Goal: Task Accomplishment & Management: Manage account settings

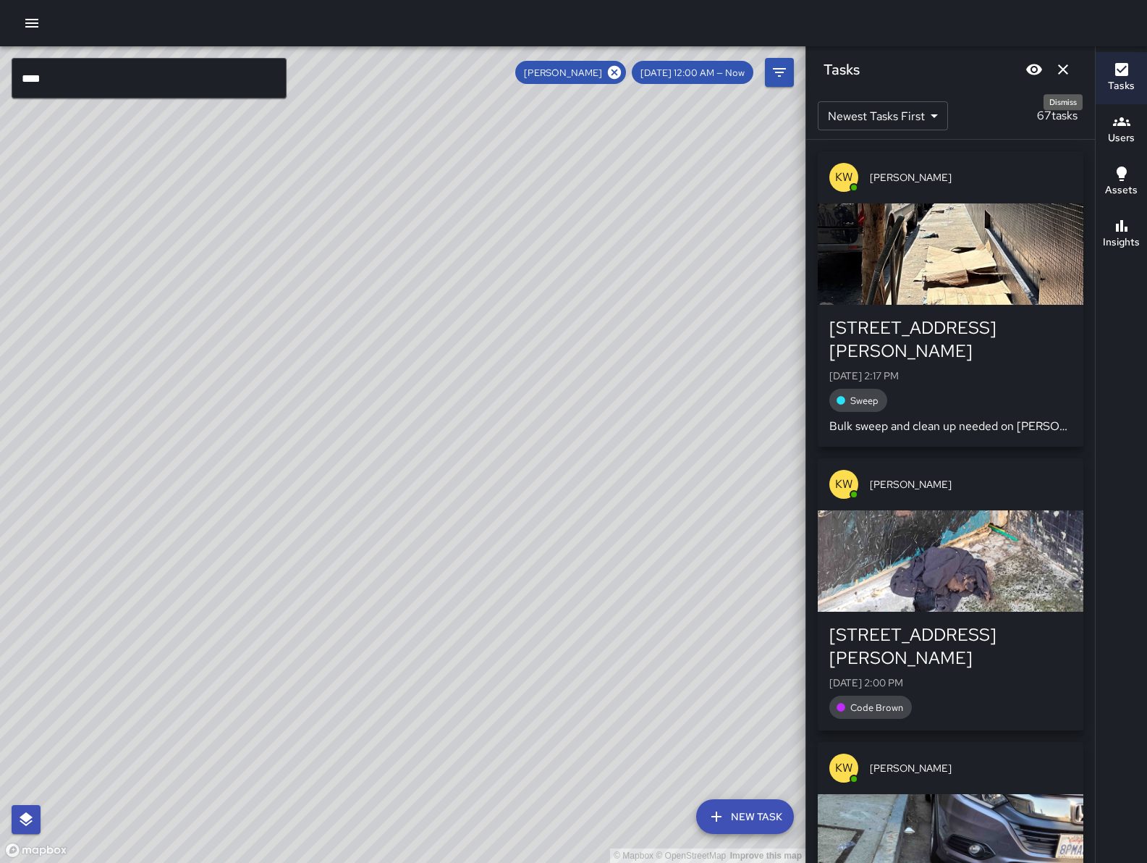
click at [1063, 69] on icon "Dismiss" at bounding box center [1063, 69] width 10 height 10
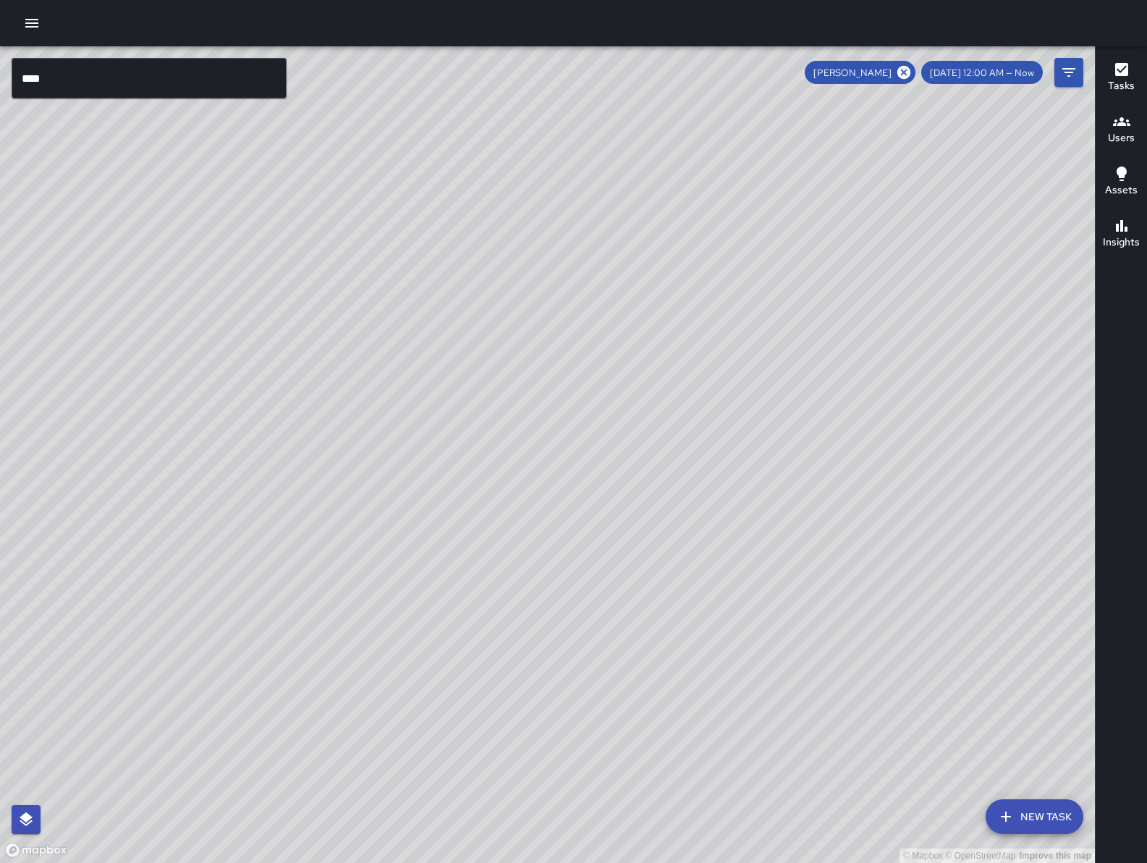
drag, startPoint x: 696, startPoint y: 605, endPoint x: 822, endPoint y: 572, distance: 129.6
click at [822, 572] on div "© Mapbox © OpenStreetMap Improve this map" at bounding box center [547, 454] width 1095 height 817
click at [911, 72] on icon at bounding box center [904, 72] width 13 height 13
drag, startPoint x: 483, startPoint y: 803, endPoint x: 780, endPoint y: 337, distance: 552.1
drag, startPoint x: 694, startPoint y: 711, endPoint x: 667, endPoint y: 644, distance: 72.1
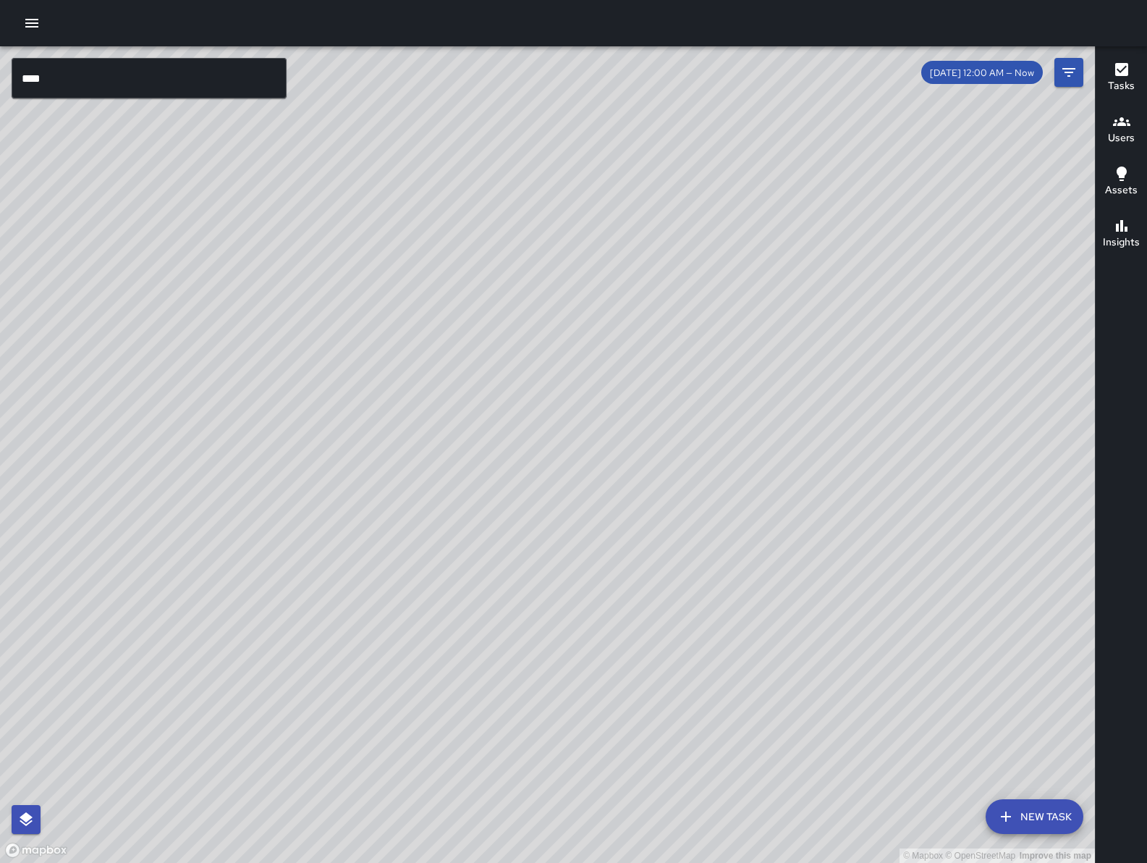
click at [704, 705] on div "© Mapbox © OpenStreetMap Improve this map" at bounding box center [547, 454] width 1095 height 817
click at [612, 544] on div "© Mapbox © OpenStreetMap Improve this map DS Daniel Sterling 424 9th Street Sun…" at bounding box center [547, 454] width 1095 height 817
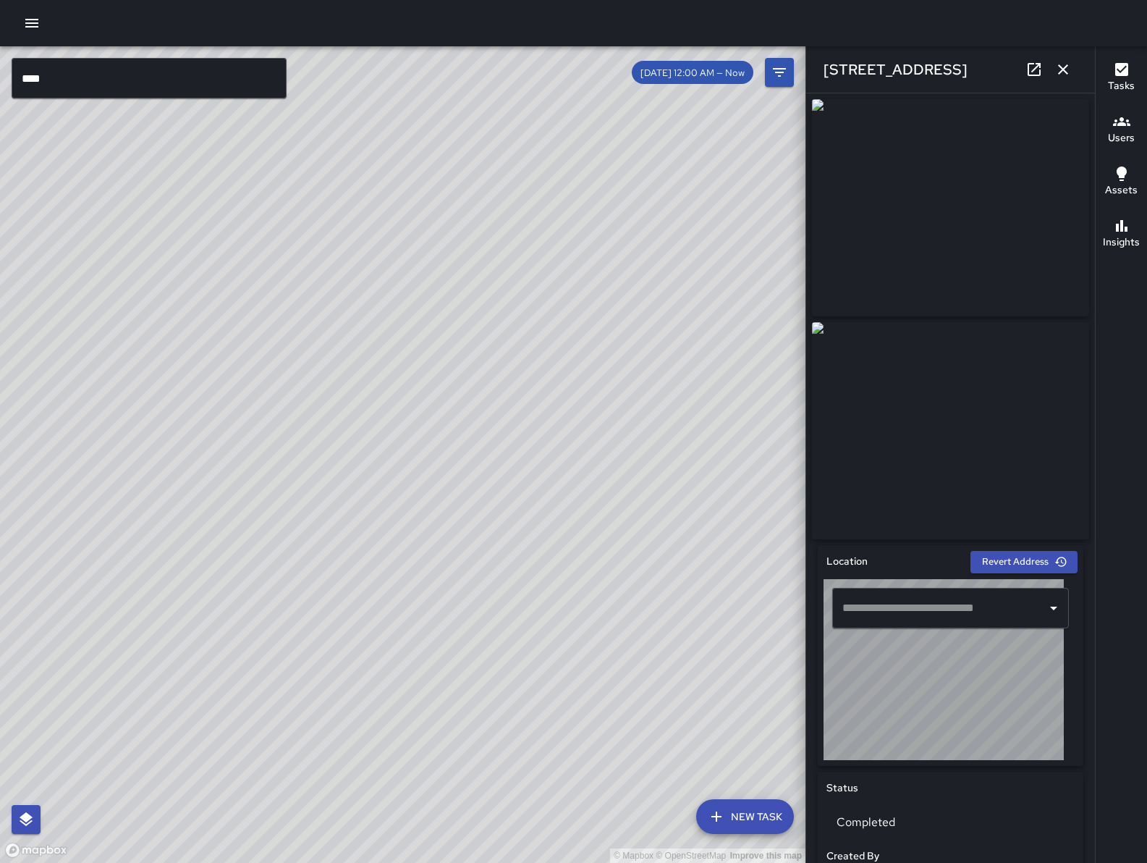
type input "**********"
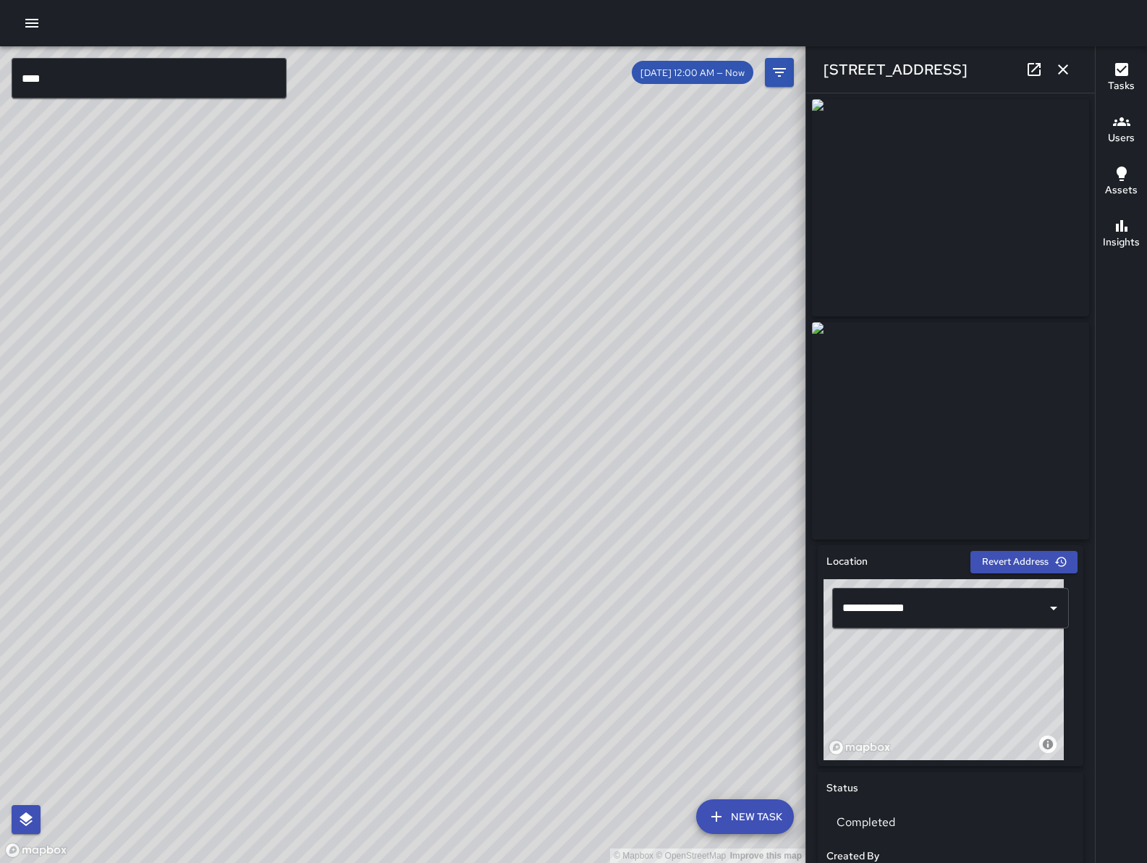
click at [547, 576] on div "© Mapbox © OpenStreetMap Improve this map DS Daniel Sterling 455 9th Street Sun…" at bounding box center [403, 454] width 806 height 817
click at [1056, 67] on icon "button" at bounding box center [1063, 69] width 17 height 17
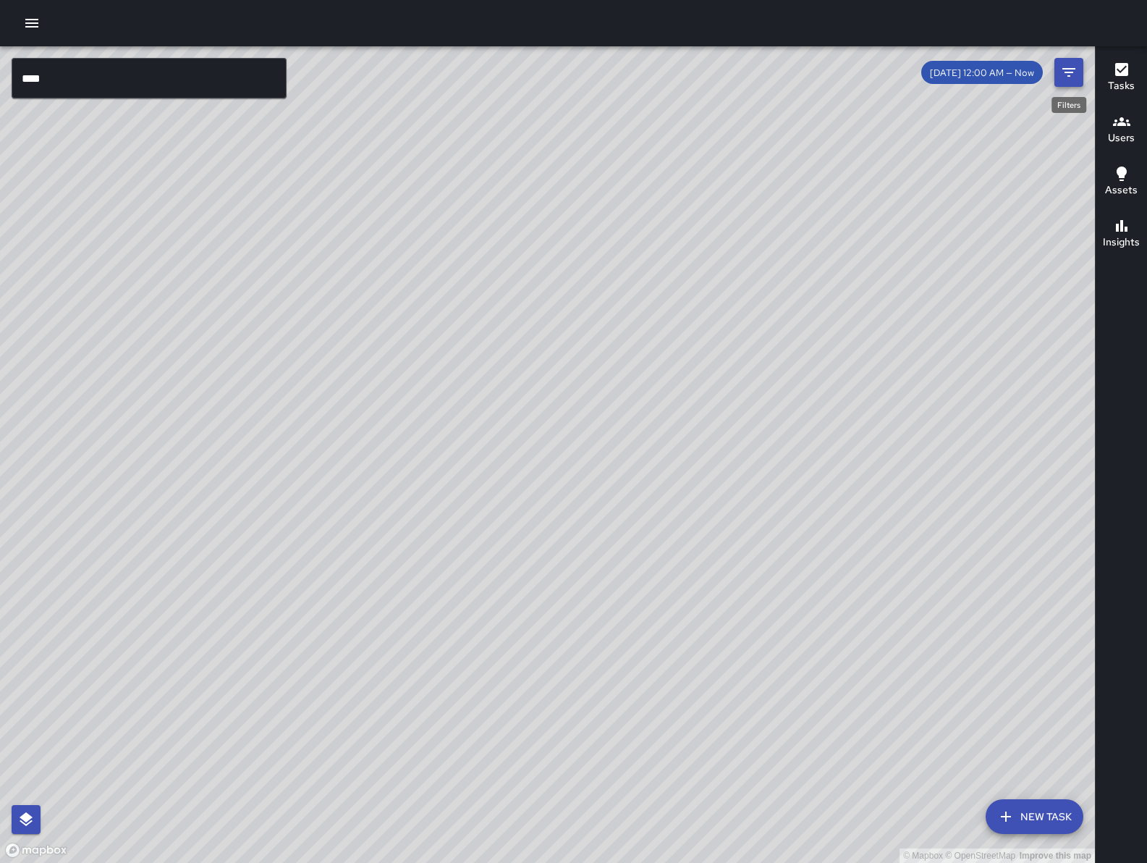
click at [1062, 72] on icon "Filters" at bounding box center [1069, 72] width 17 height 17
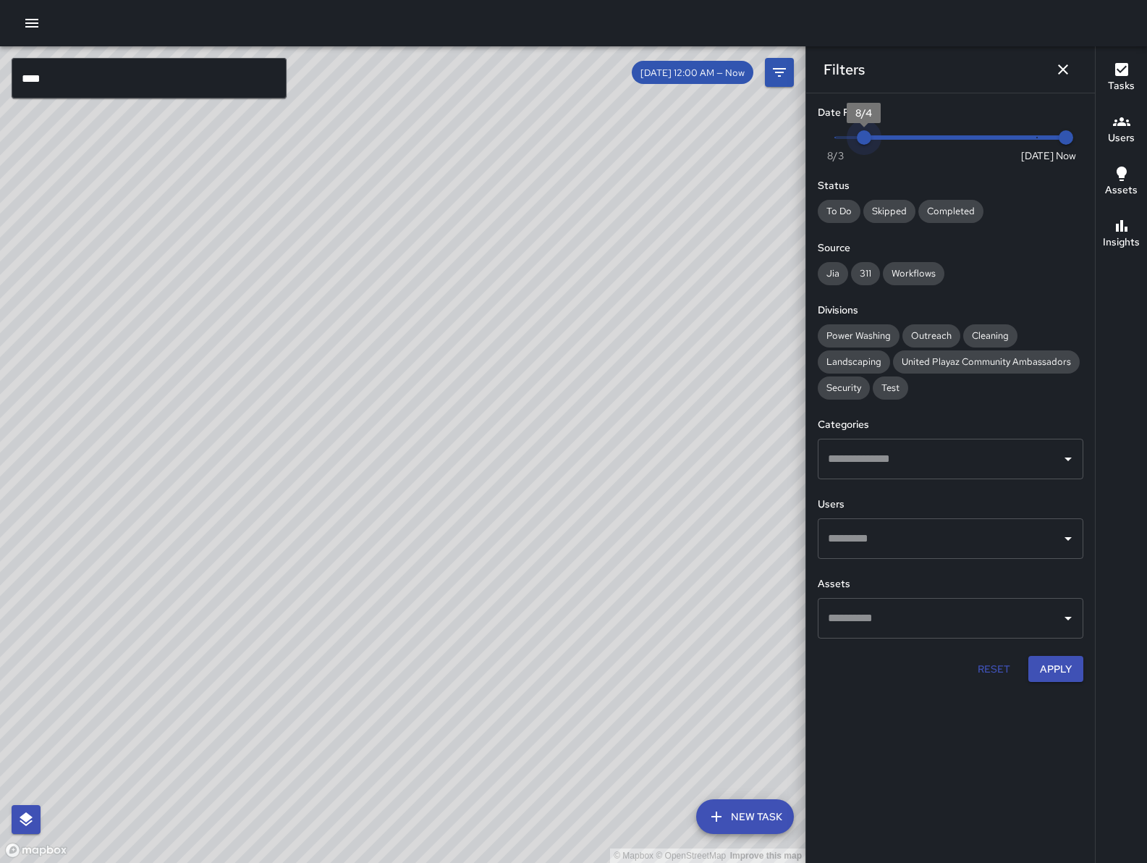
type input "*"
drag, startPoint x: 1036, startPoint y: 135, endPoint x: 793, endPoint y: 141, distance: 242.6
click at [791, 138] on div "© Mapbox © OpenStreetMap Improve this map **** ​ New Task 8/10 12:00 AM — Now M…" at bounding box center [573, 454] width 1147 height 817
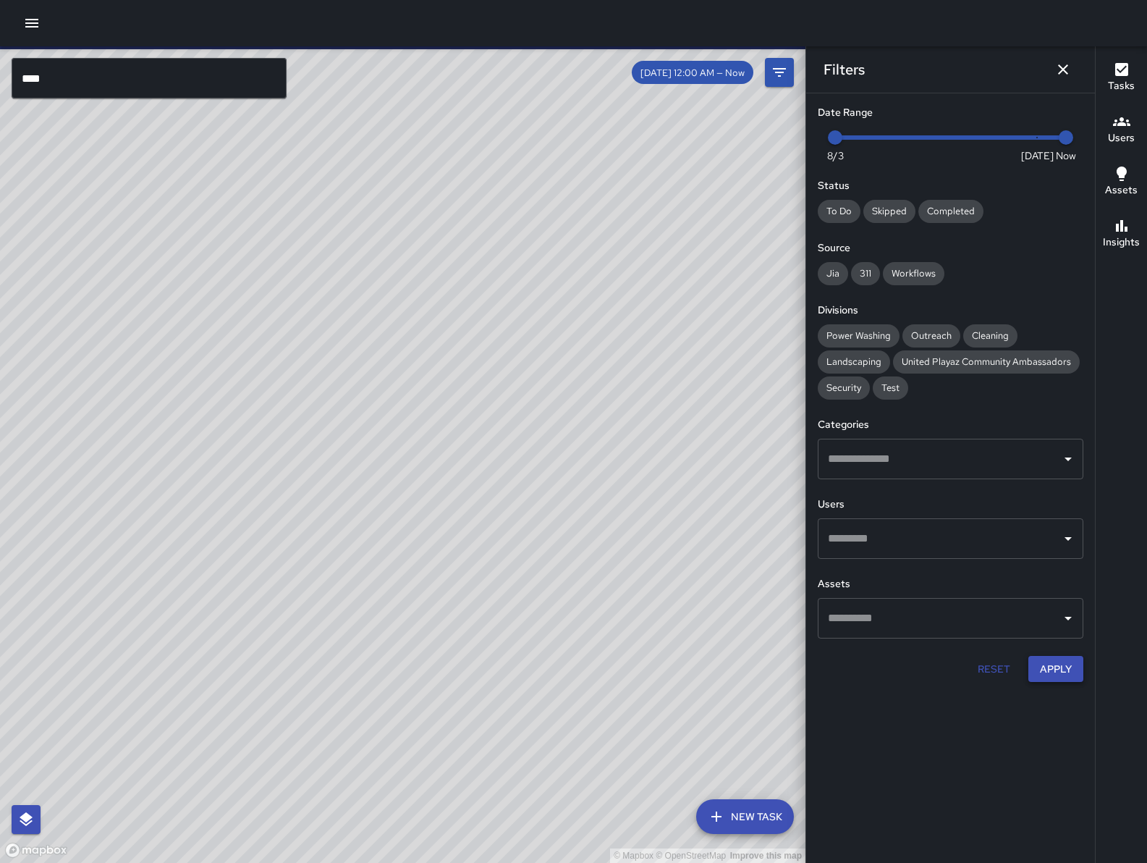
click at [1029, 668] on button "Apply" at bounding box center [1056, 669] width 55 height 27
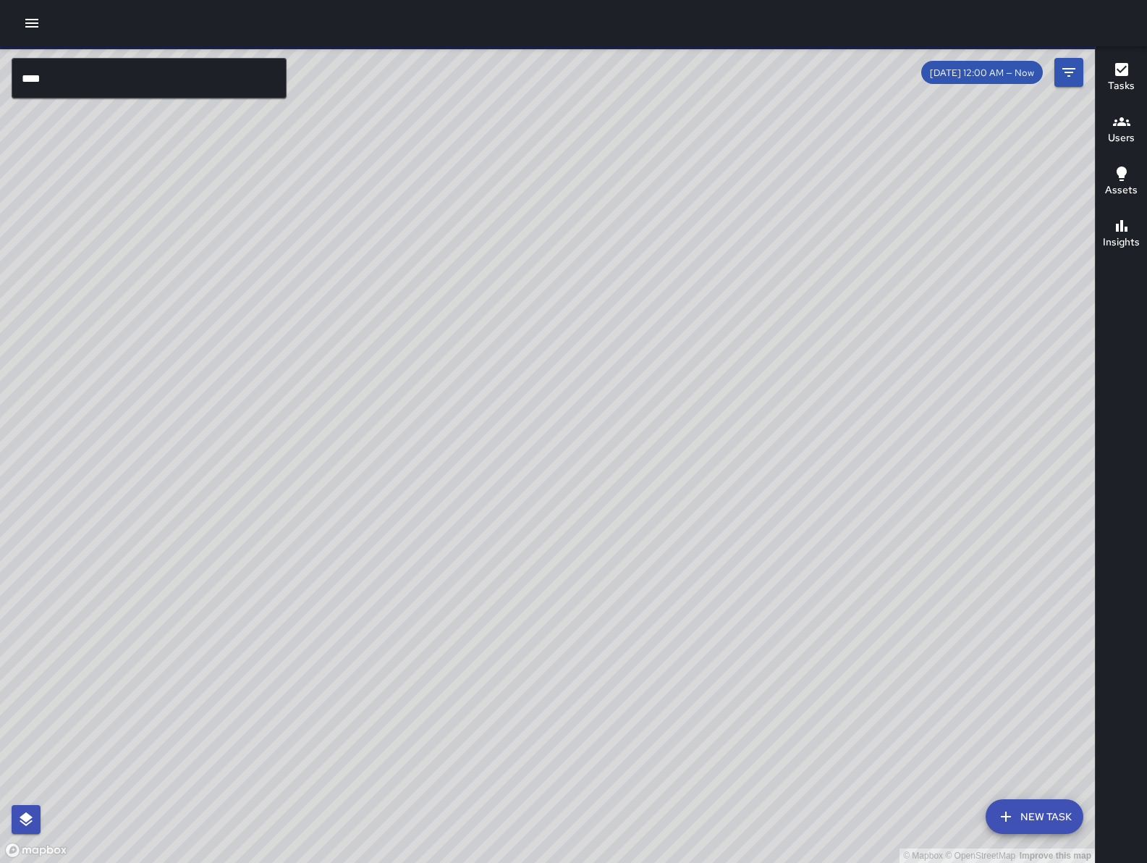
drag, startPoint x: 541, startPoint y: 558, endPoint x: 596, endPoint y: 576, distance: 57.7
click at [596, 576] on div "© Mapbox © OpenStreetMap Improve this map" at bounding box center [547, 454] width 1095 height 817
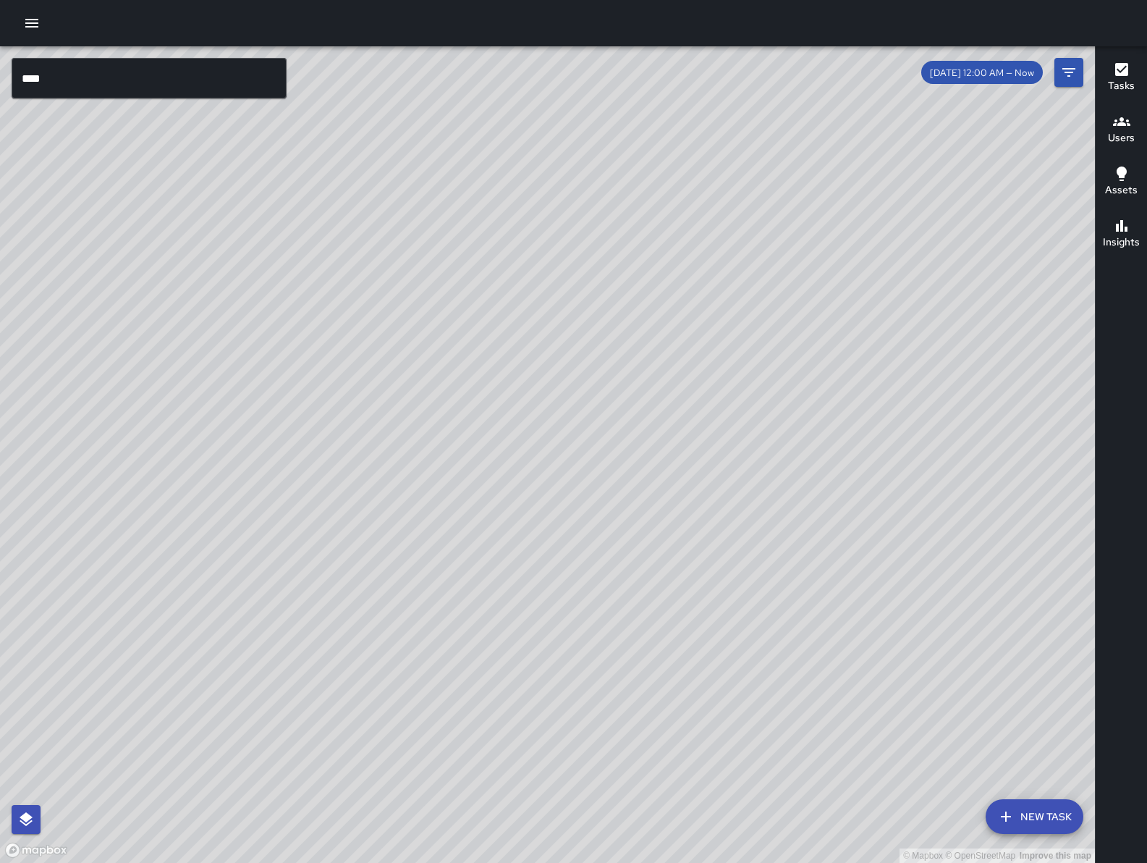
drag, startPoint x: 162, startPoint y: 321, endPoint x: 309, endPoint y: 510, distance: 239.4
click at [305, 517] on div "© Mapbox © OpenStreetMap Improve this map" at bounding box center [547, 454] width 1095 height 817
click at [44, 25] on button "button" at bounding box center [31, 23] width 29 height 29
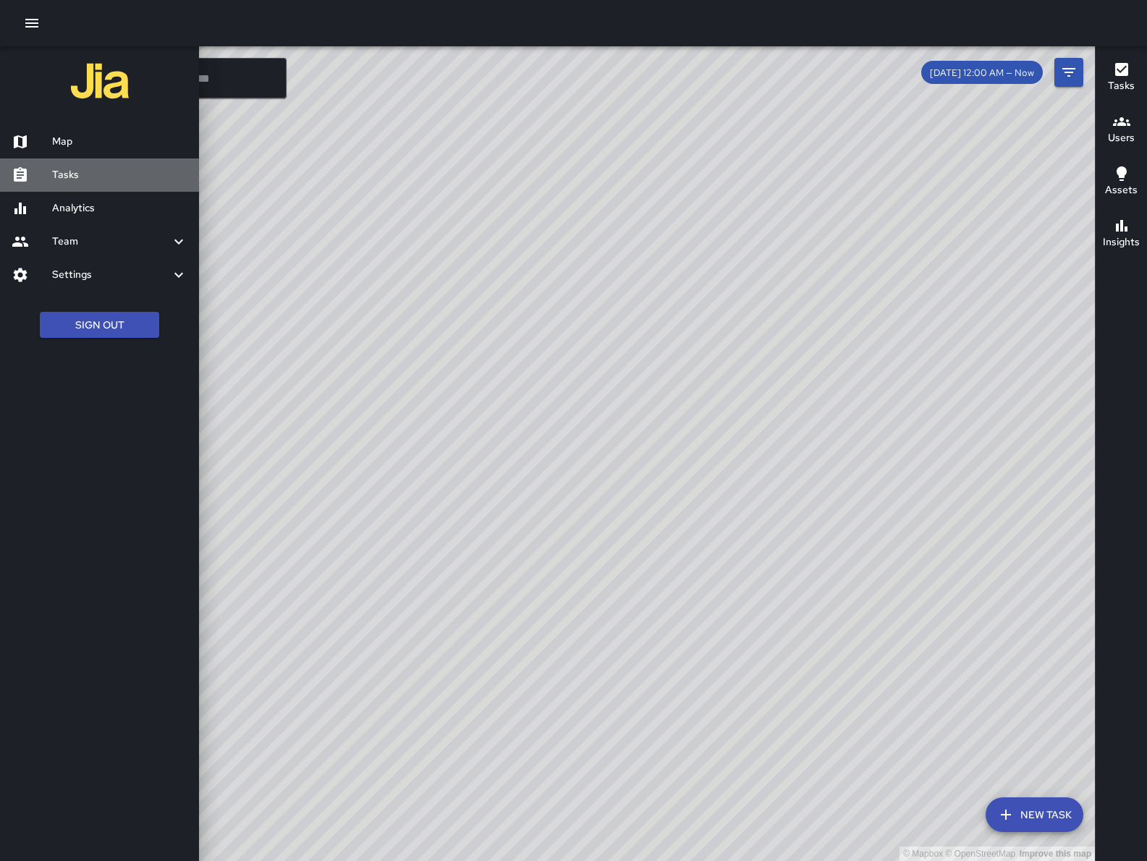
click at [70, 174] on h6 "Tasks" at bounding box center [119, 175] width 135 height 16
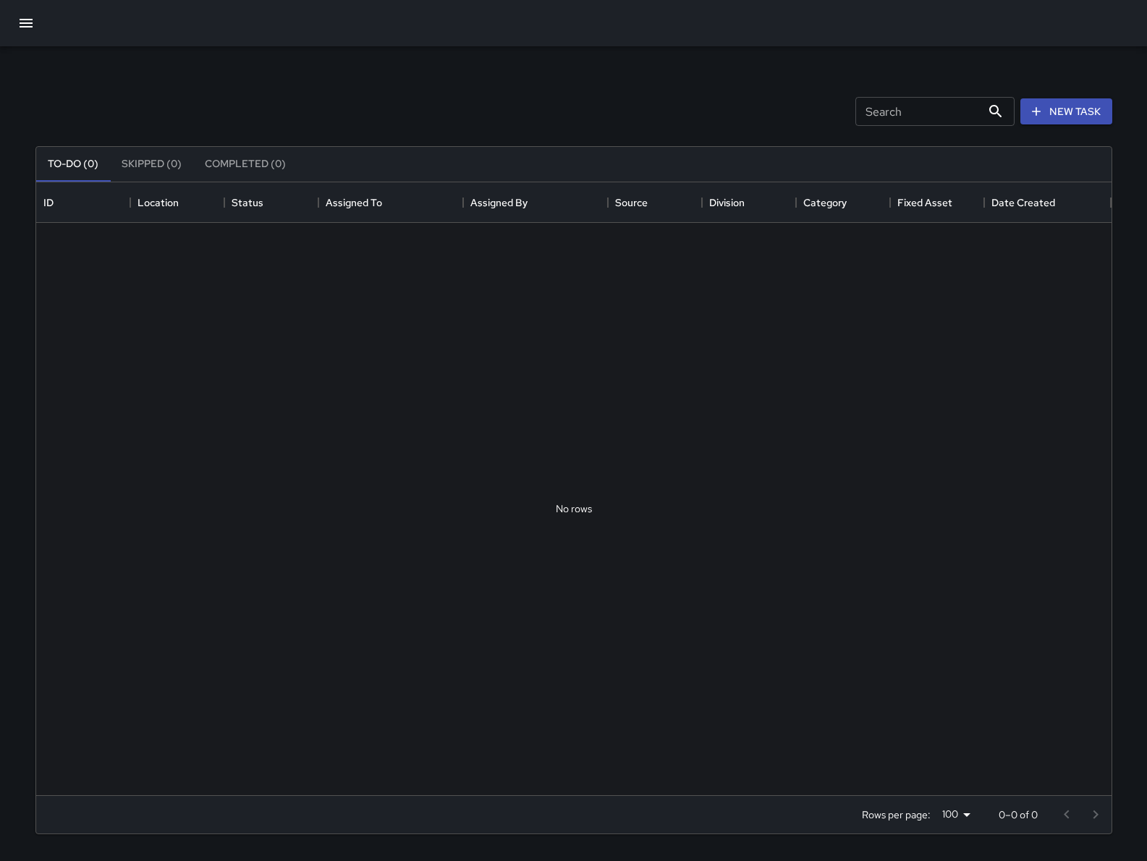
scroll to position [599, 1062]
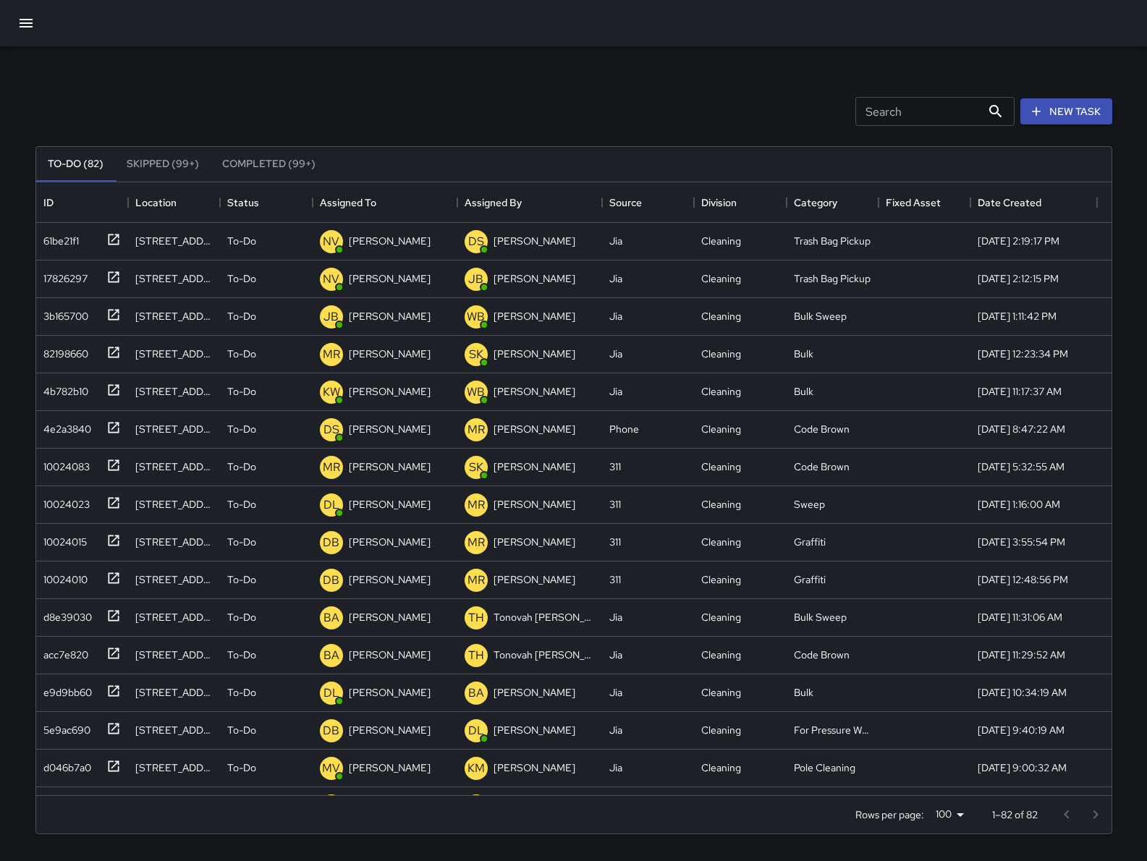
click at [910, 106] on input "Search" at bounding box center [919, 111] width 126 height 29
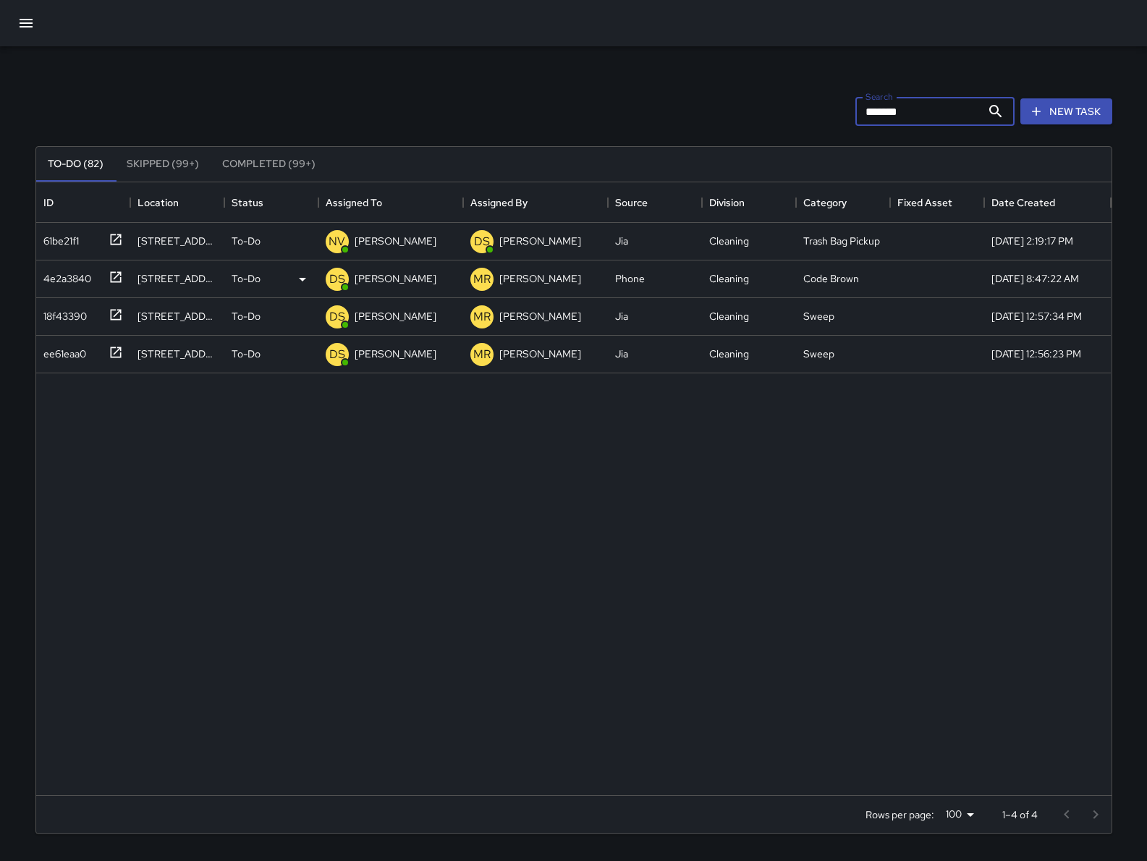
type input "******"
click at [90, 285] on div "4e2a3840" at bounding box center [65, 276] width 54 height 20
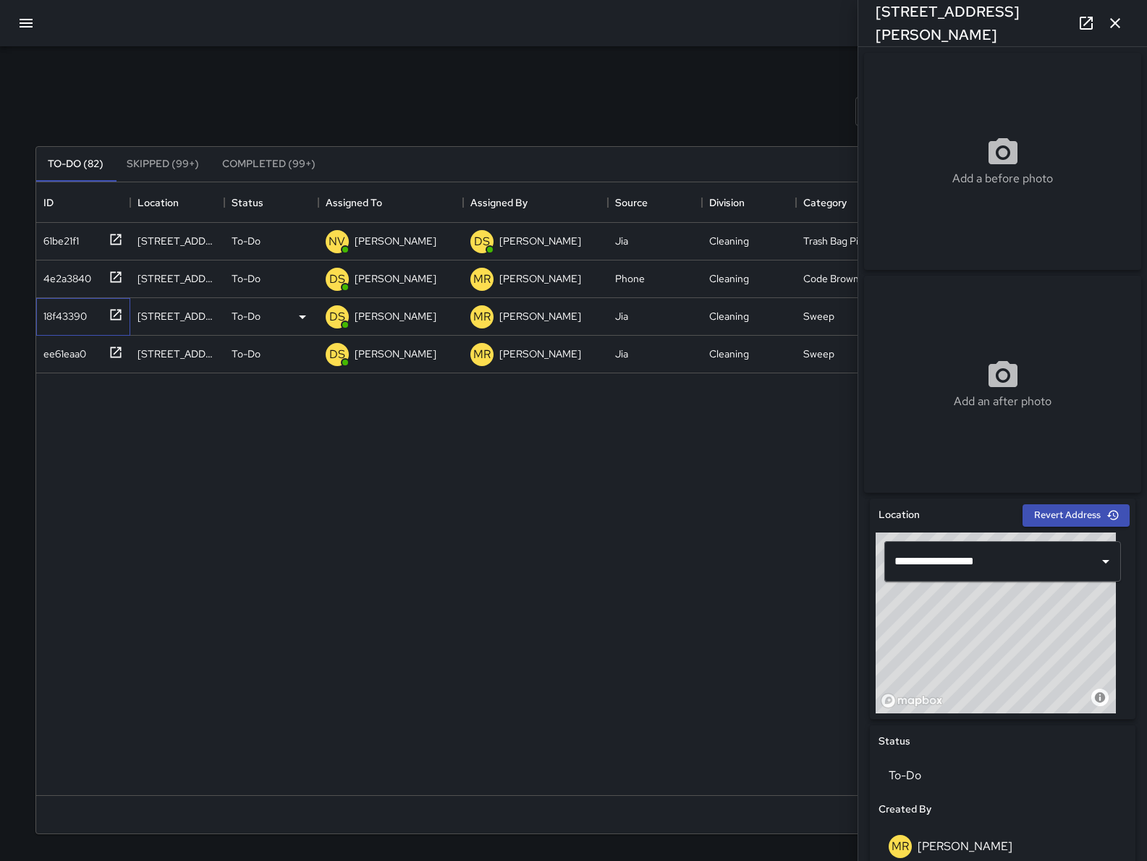
click at [59, 313] on div "18f43390" at bounding box center [62, 313] width 49 height 20
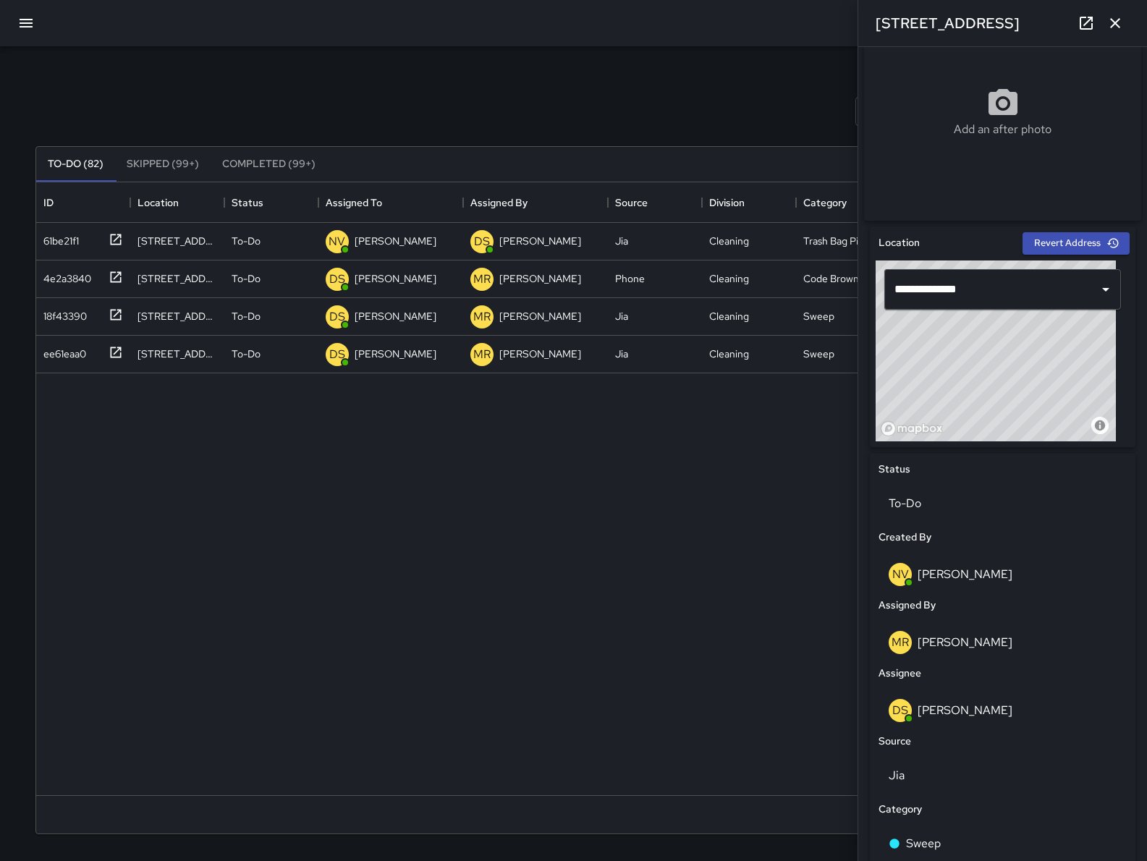
scroll to position [500, 0]
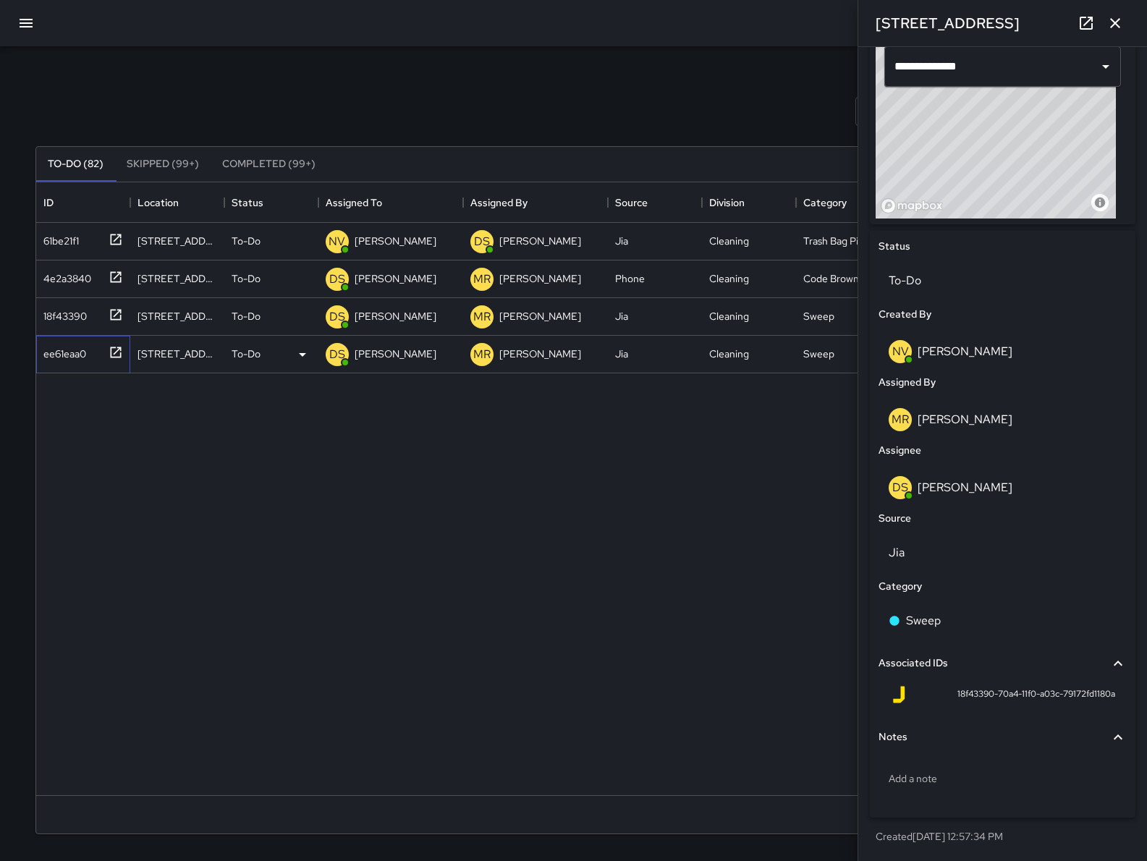
click at [72, 361] on div "ee61eaa0" at bounding box center [80, 352] width 85 height 24
click at [954, 278] on p "To-Do" at bounding box center [1003, 280] width 228 height 17
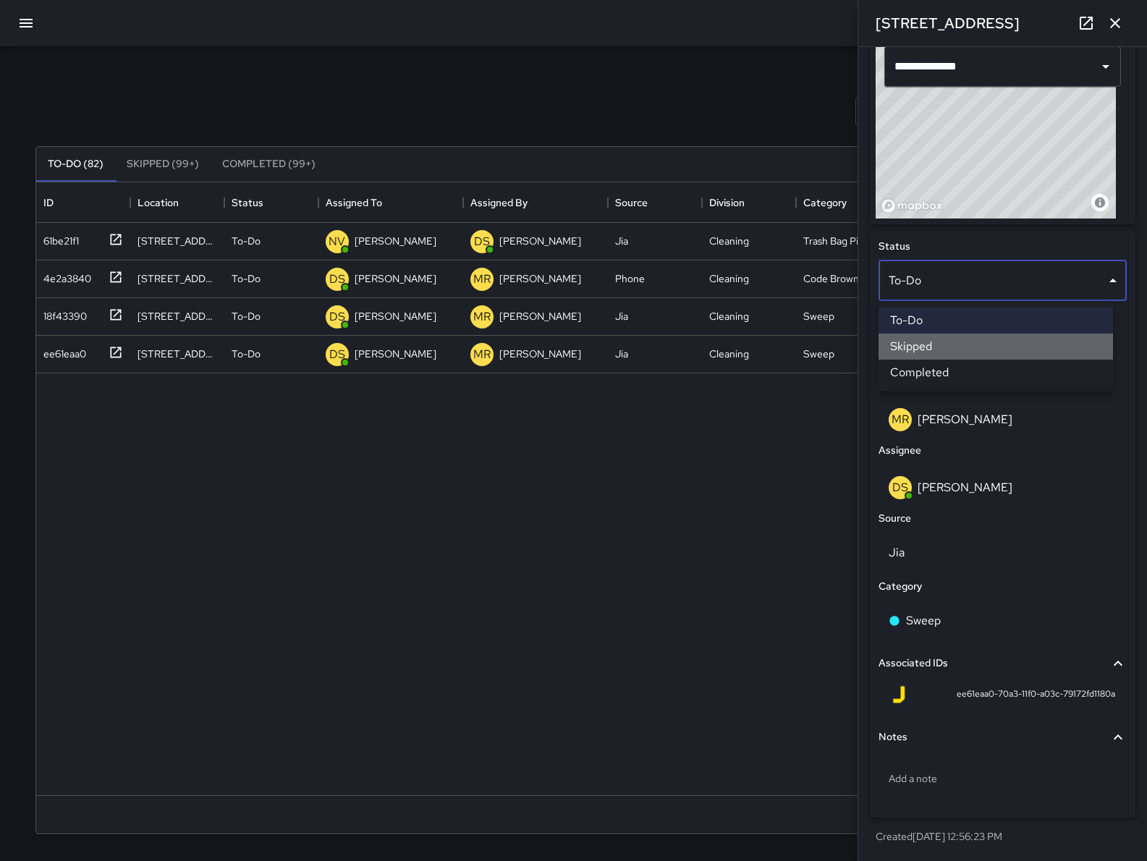
click at [956, 343] on li "Skipped" at bounding box center [996, 347] width 235 height 26
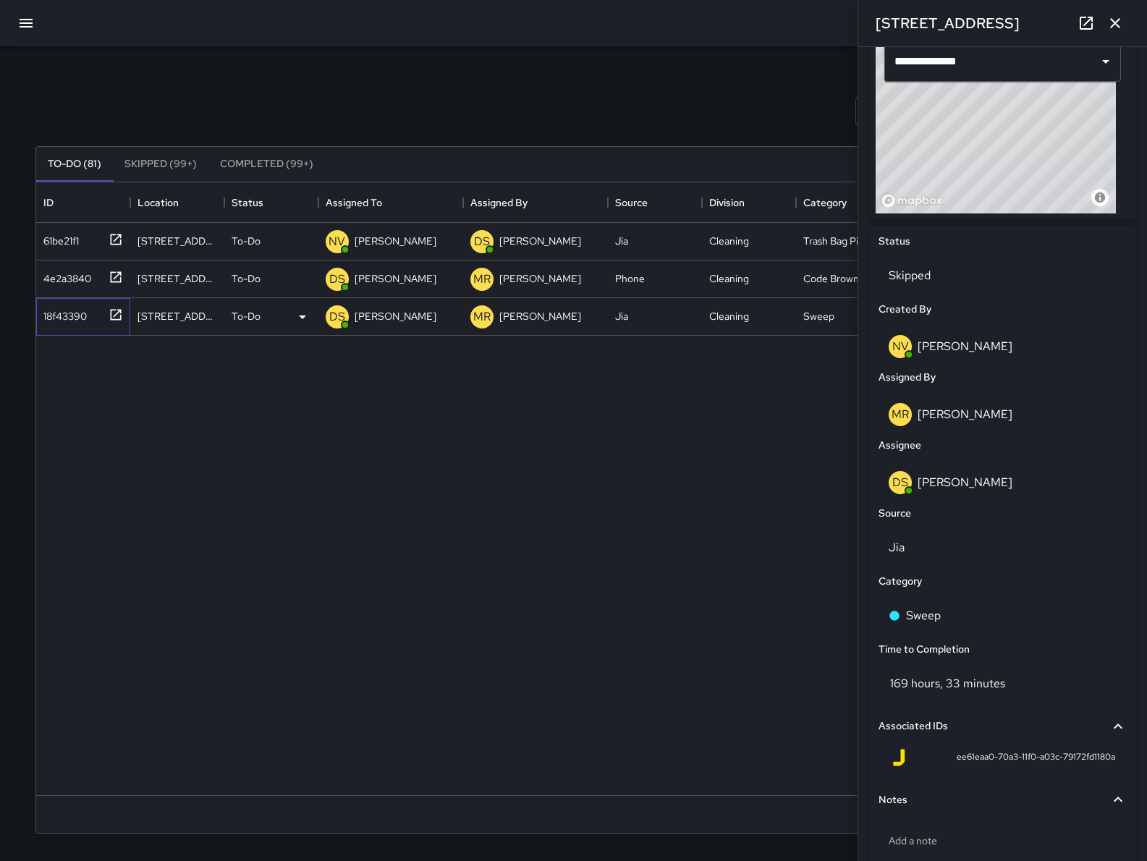
click at [84, 303] on div "18f43390" at bounding box center [62, 313] width 49 height 20
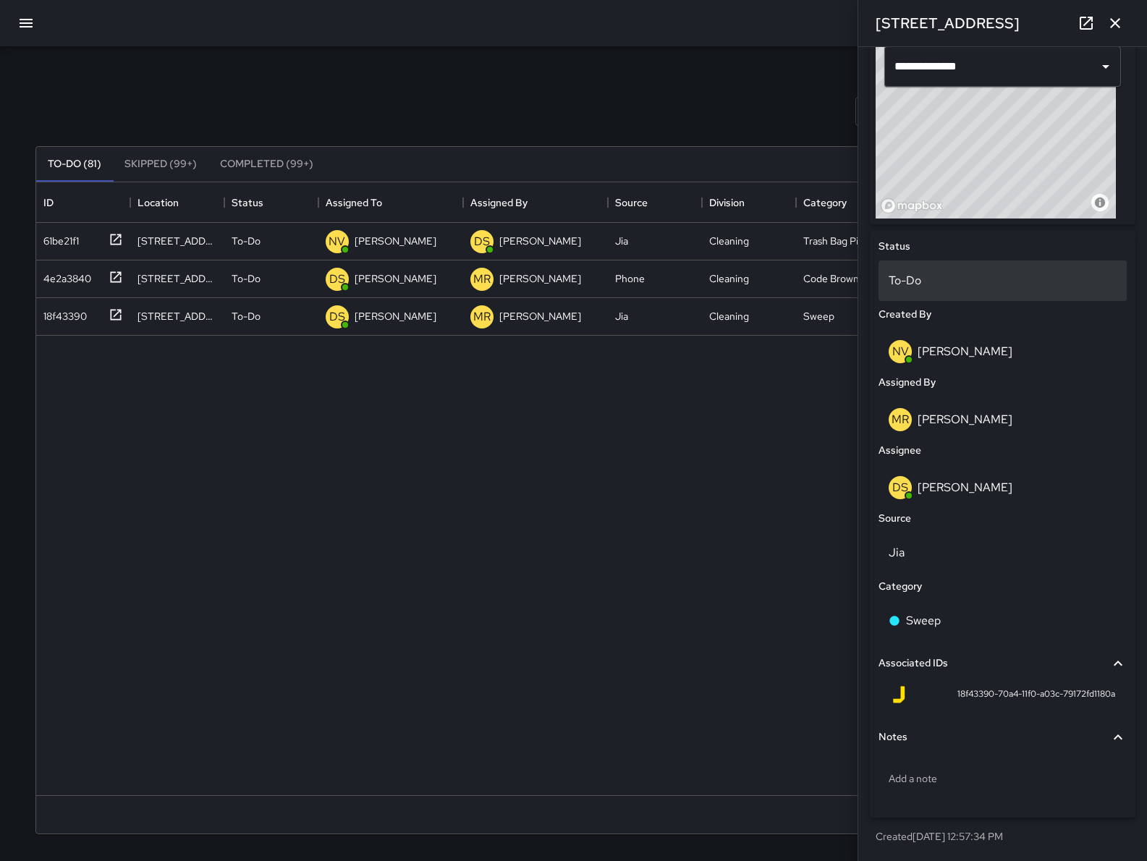
click at [914, 289] on p "To-Do" at bounding box center [1003, 280] width 228 height 17
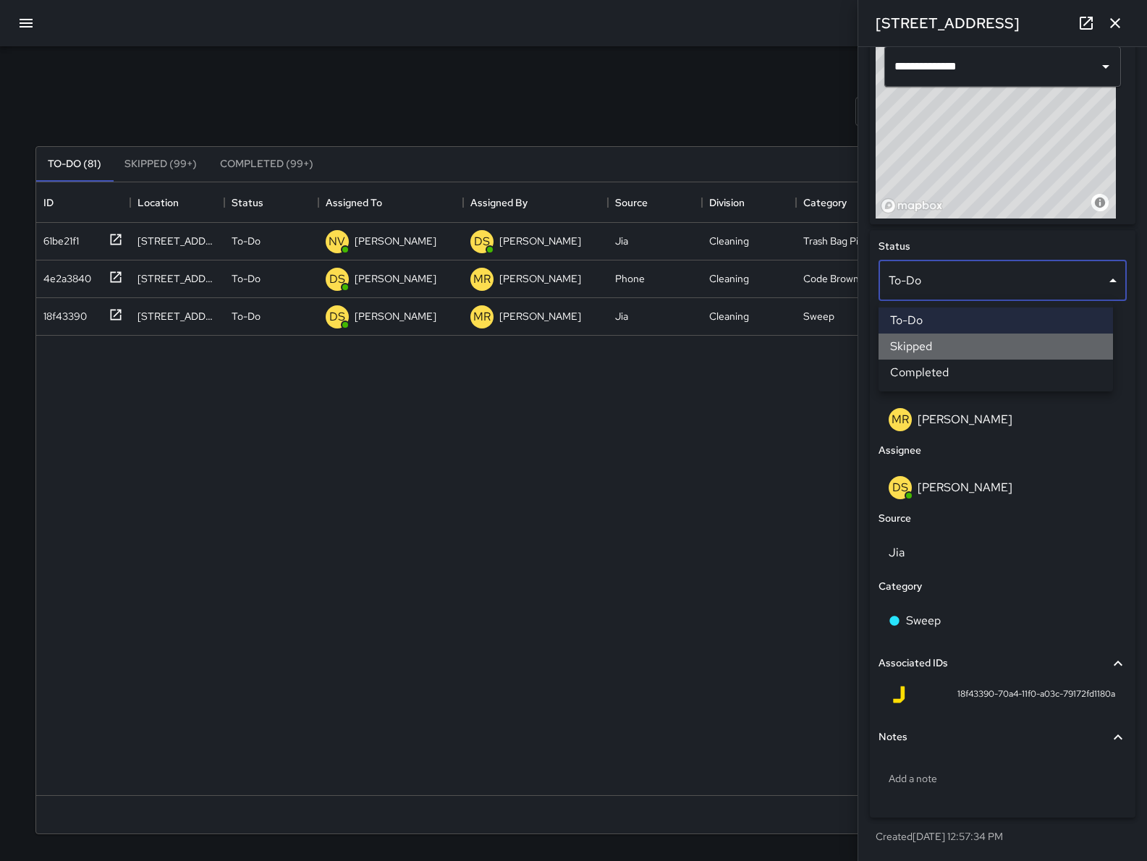
drag, startPoint x: 947, startPoint y: 345, endPoint x: 945, endPoint y: 355, distance: 11.0
click at [947, 345] on li "Skipped" at bounding box center [996, 347] width 235 height 26
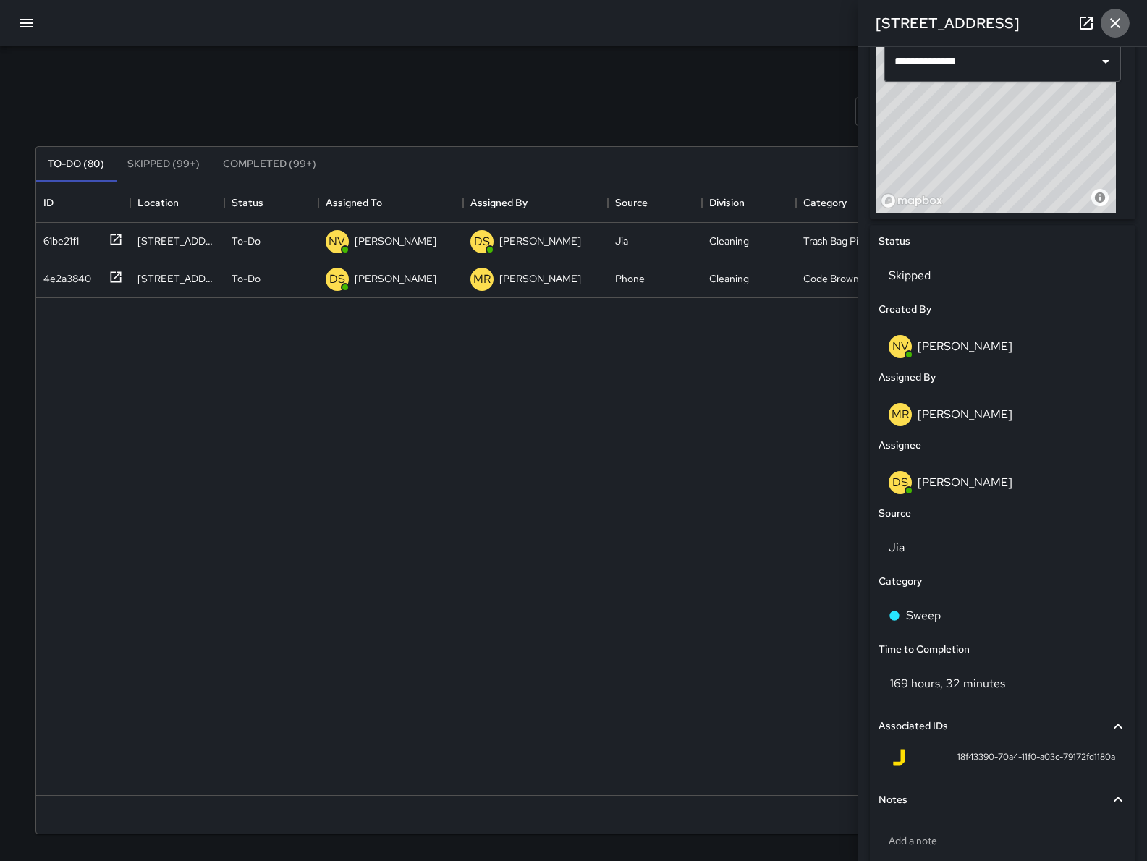
click at [1110, 22] on icon "button" at bounding box center [1115, 22] width 17 height 17
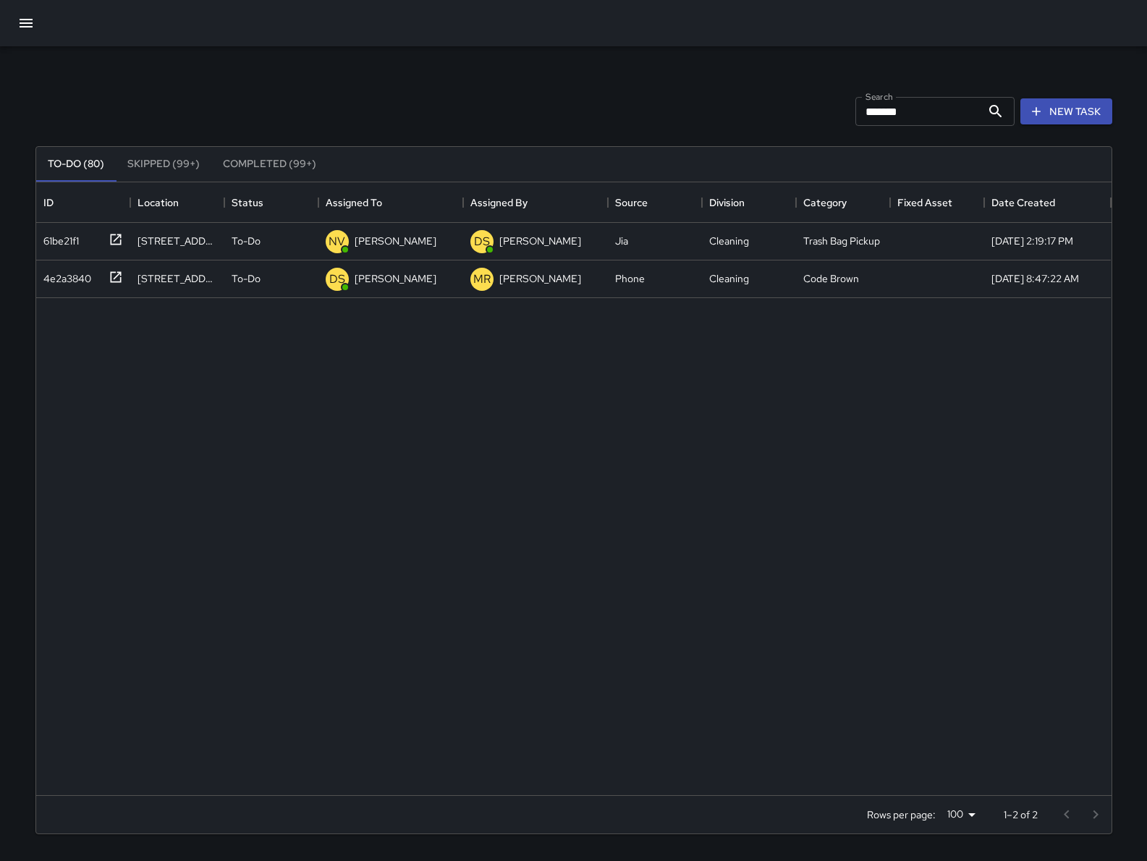
drag, startPoint x: 911, startPoint y: 114, endPoint x: 798, endPoint y: 93, distance: 114.7
click at [798, 93] on div "Search ****** Search New Task" at bounding box center [574, 111] width 1083 height 75
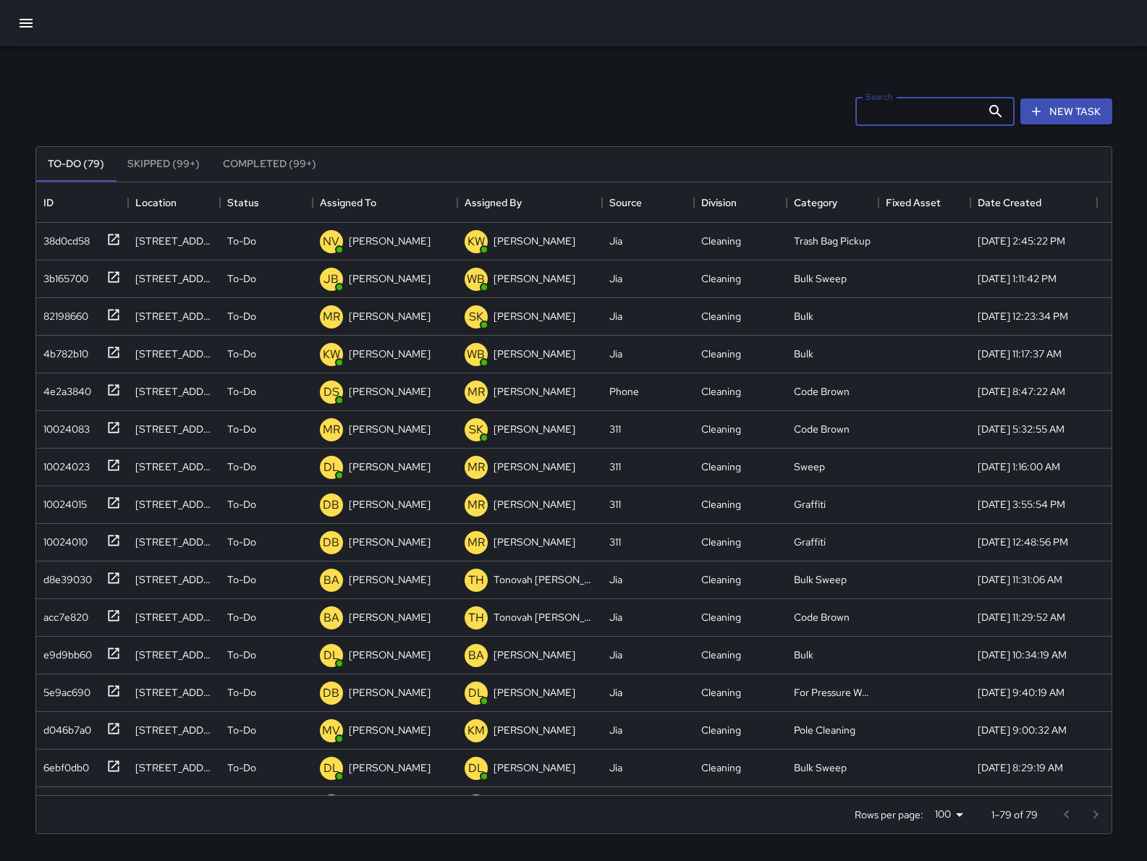
click at [25, 27] on icon "button" at bounding box center [26, 23] width 13 height 9
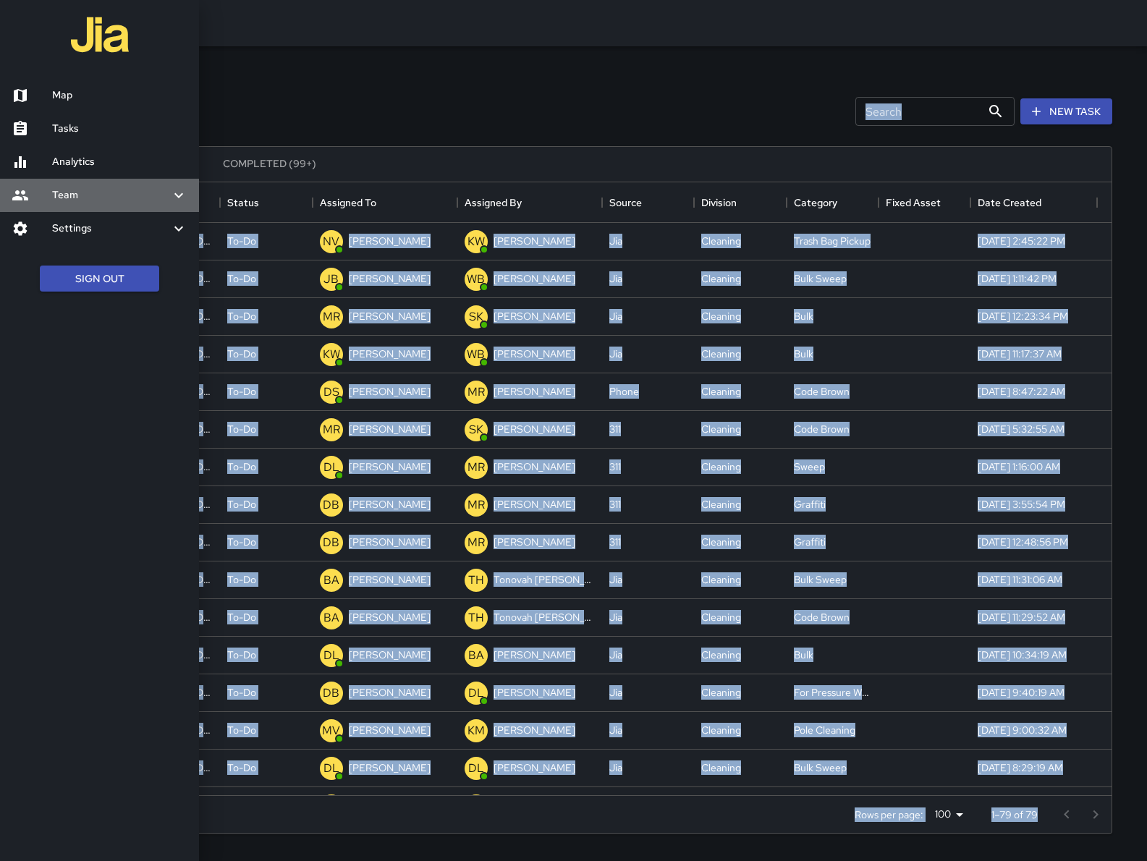
click at [69, 193] on h6 "Team" at bounding box center [111, 196] width 118 height 16
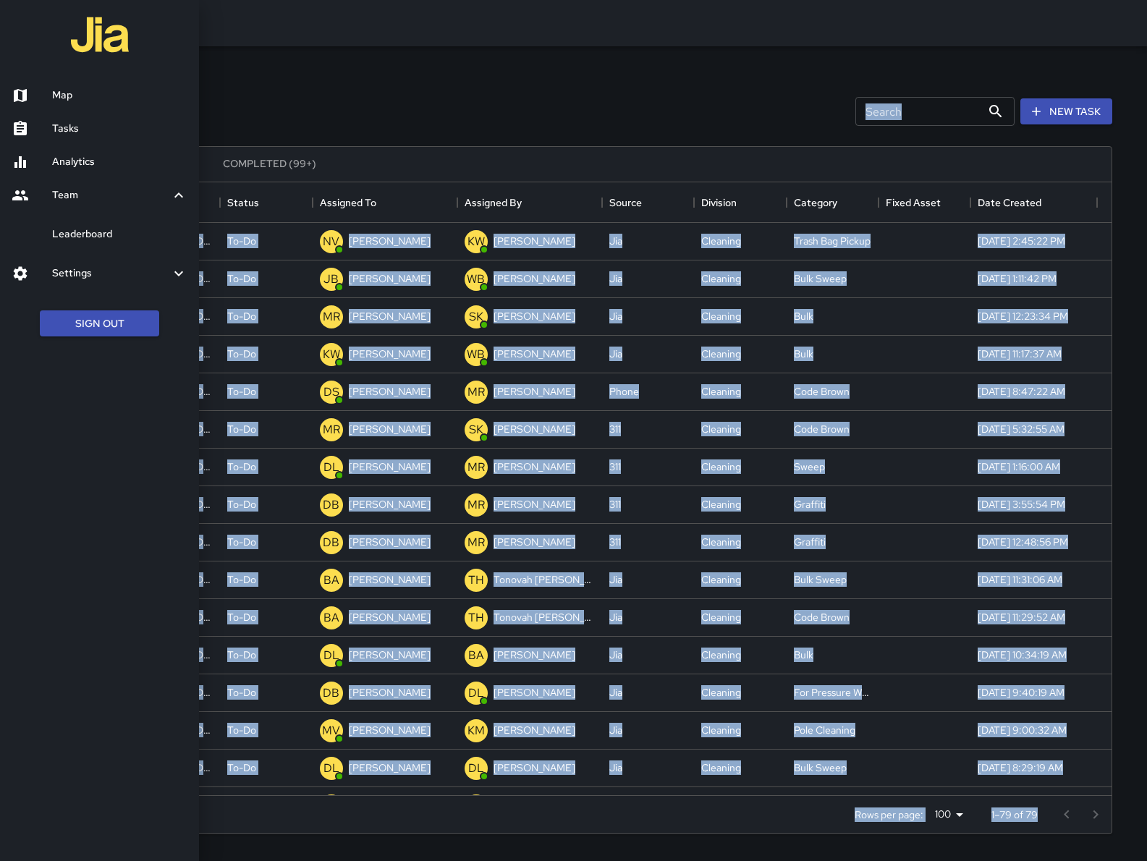
click at [71, 239] on h6 "Leaderboard" at bounding box center [119, 235] width 135 height 16
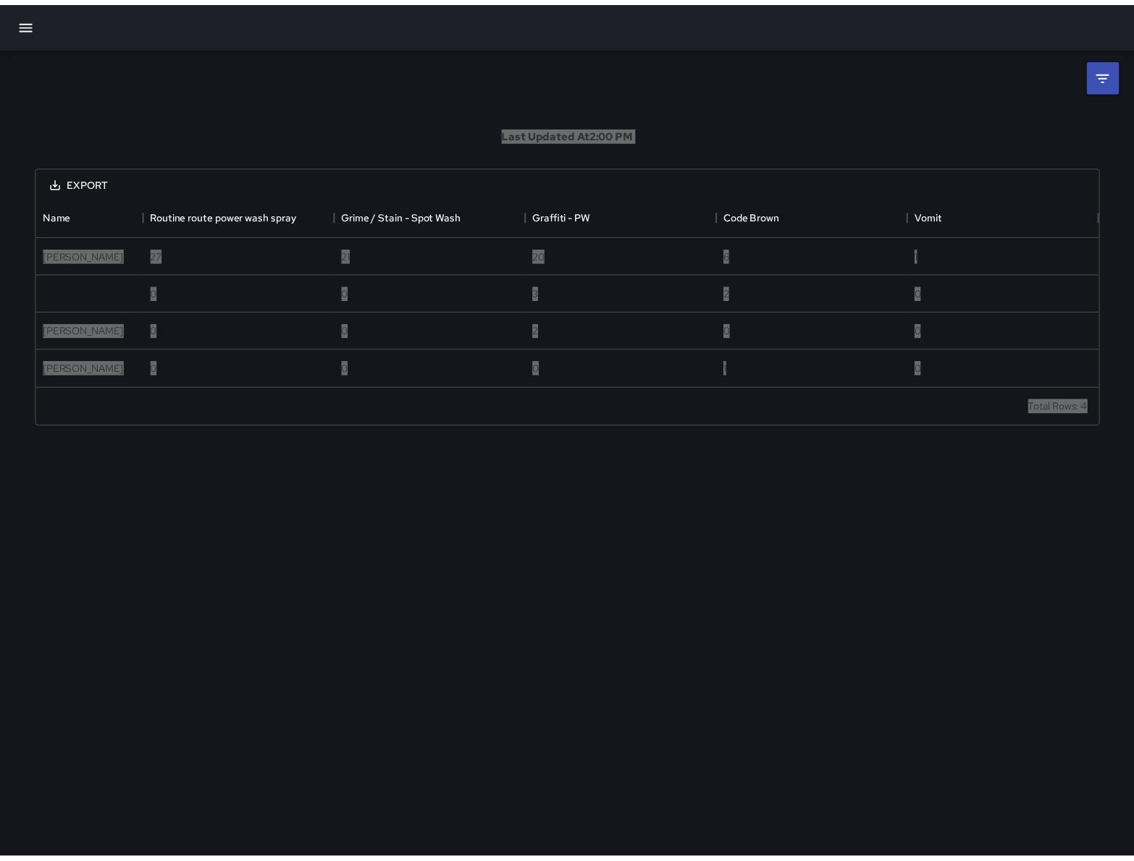
scroll to position [177, 1062]
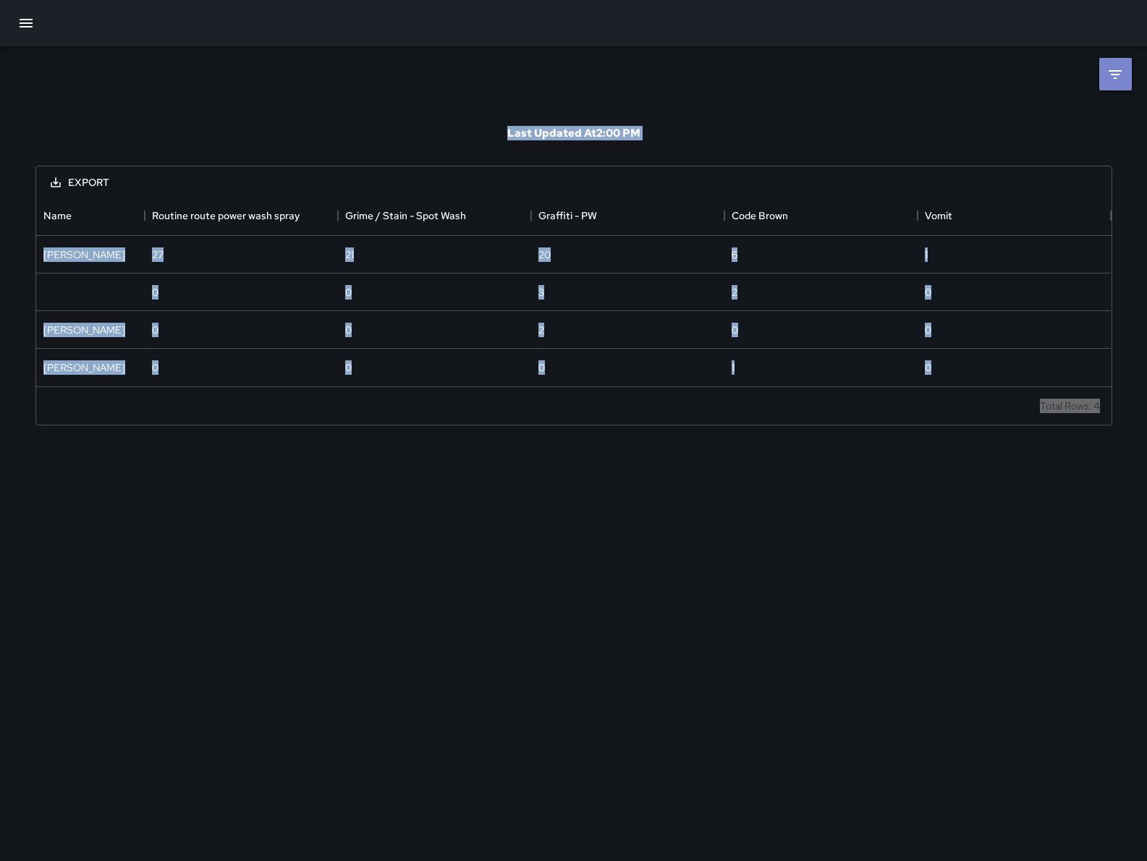
click at [1118, 74] on icon at bounding box center [1115, 74] width 13 height 9
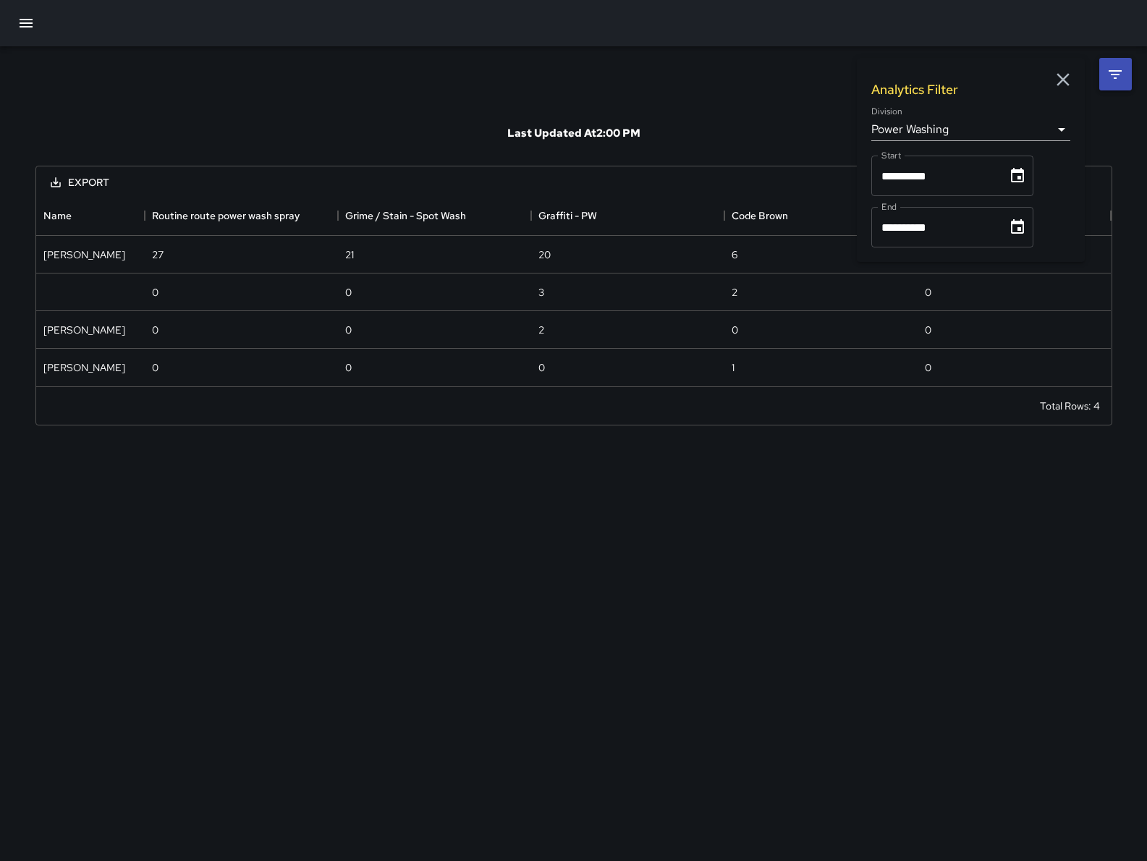
click at [959, 136] on body "**********" at bounding box center [573, 430] width 1147 height 861
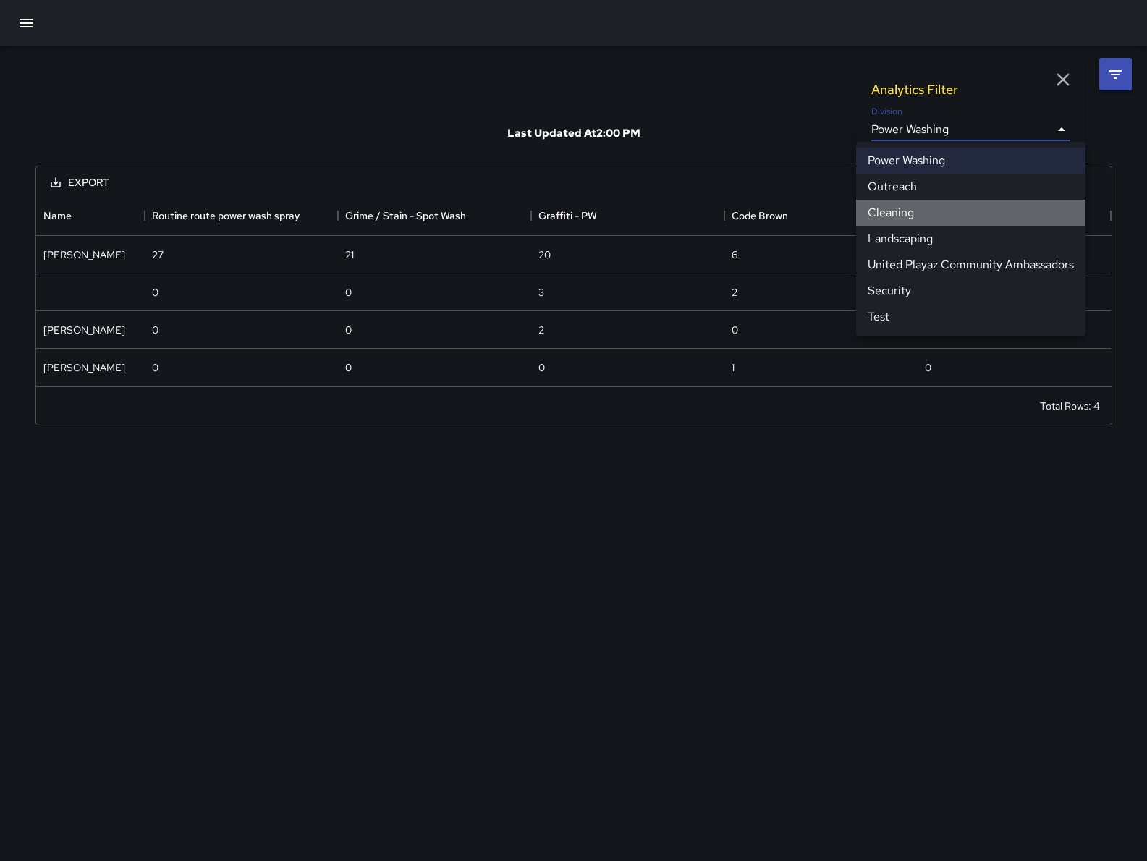
click at [943, 211] on li "Cleaning" at bounding box center [970, 213] width 229 height 26
type input "**********"
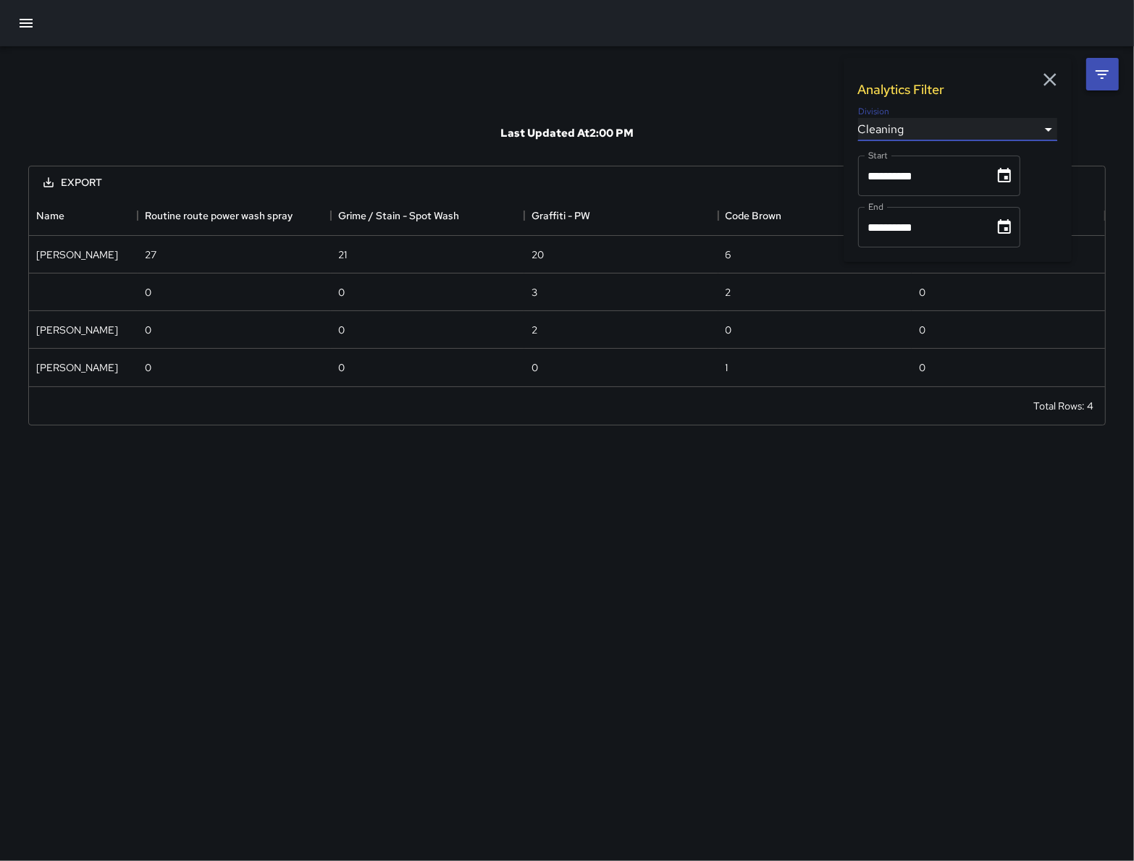
scroll to position [1132, 1062]
